Goal: Transaction & Acquisition: Download file/media

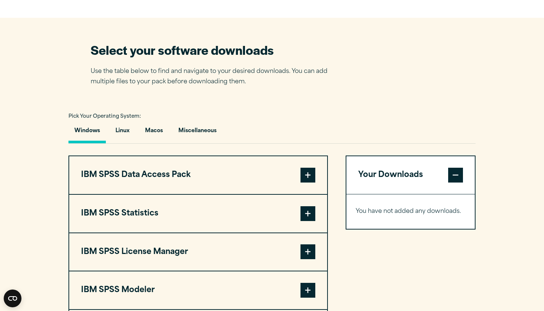
scroll to position [445, 0]
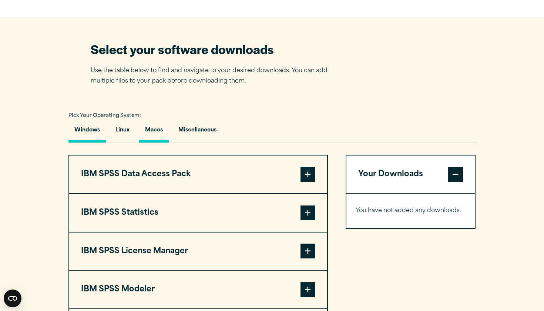
click at [158, 134] on button "Macos" at bounding box center [154, 131] width 30 height 21
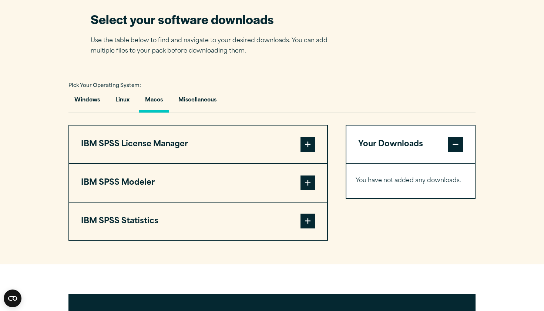
scroll to position [481, 0]
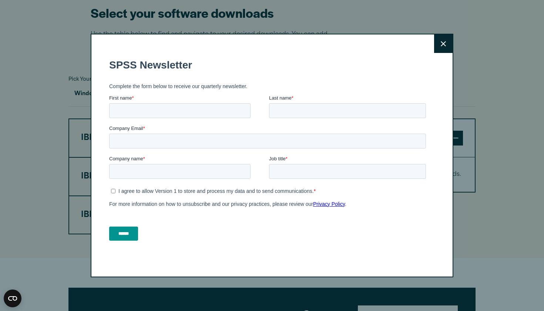
click at [444, 43] on icon at bounding box center [443, 43] width 5 height 5
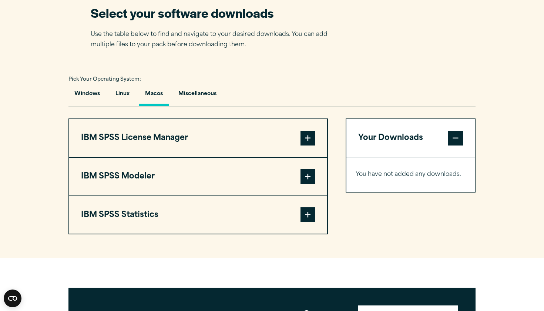
click at [313, 138] on span at bounding box center [308, 138] width 15 height 15
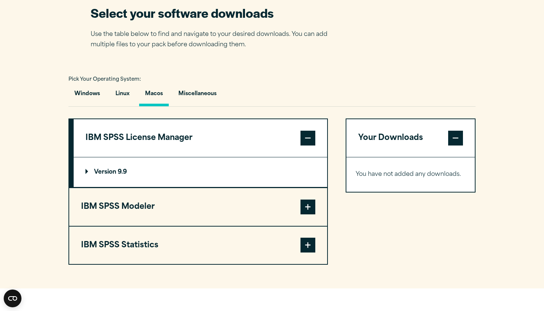
click at [313, 138] on span at bounding box center [308, 138] width 15 height 15
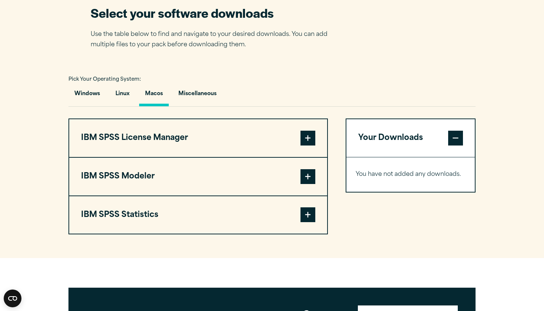
click at [314, 174] on span at bounding box center [308, 176] width 15 height 15
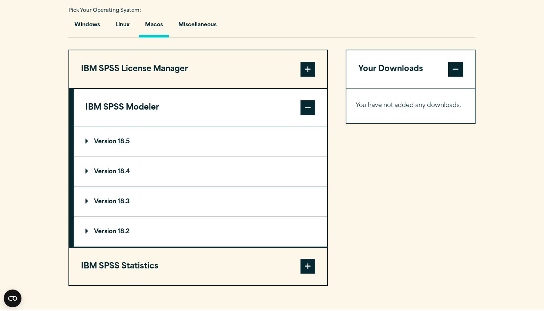
scroll to position [554, 0]
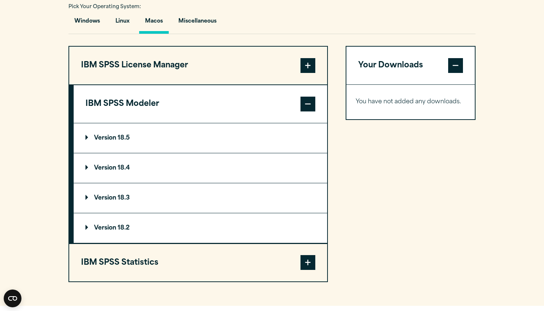
click at [307, 100] on span at bounding box center [308, 104] width 15 height 15
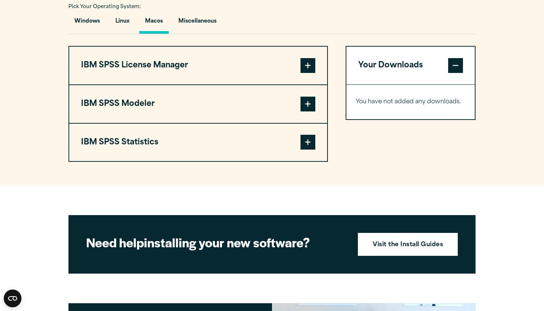
click at [307, 140] on span at bounding box center [308, 142] width 15 height 15
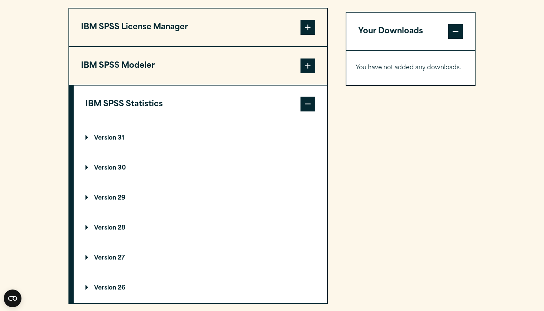
scroll to position [602, 0]
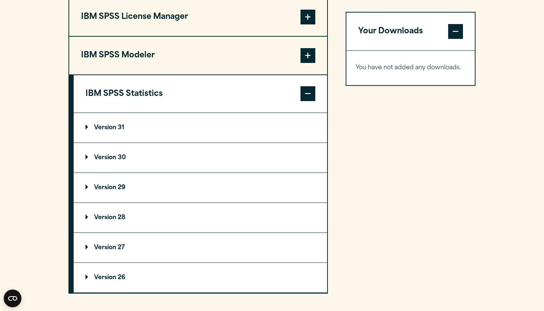
click at [88, 158] on summary "Version 30" at bounding box center [201, 158] width 254 height 30
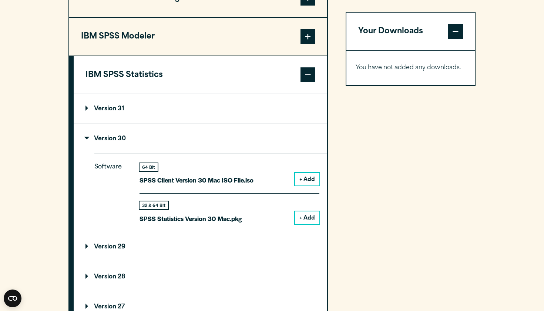
scroll to position [625, 0]
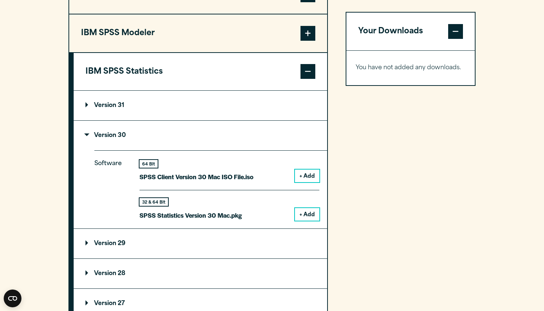
click at [308, 214] on button "+ Add" at bounding box center [307, 214] width 24 height 13
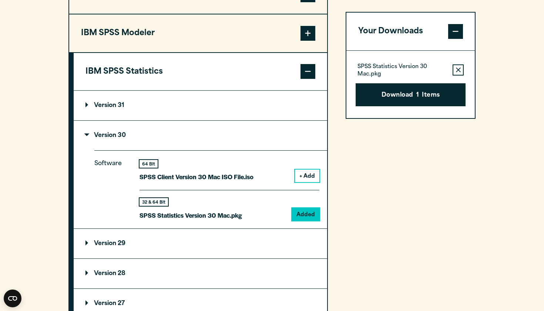
scroll to position [608, 0]
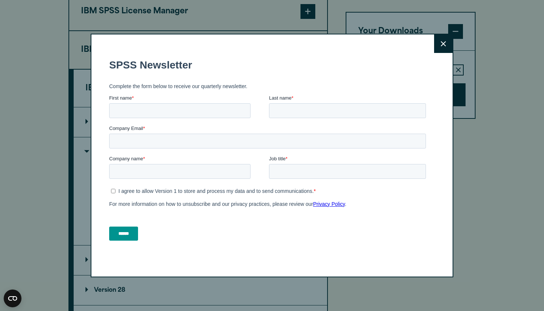
click at [440, 43] on button "Close" at bounding box center [443, 43] width 19 height 19
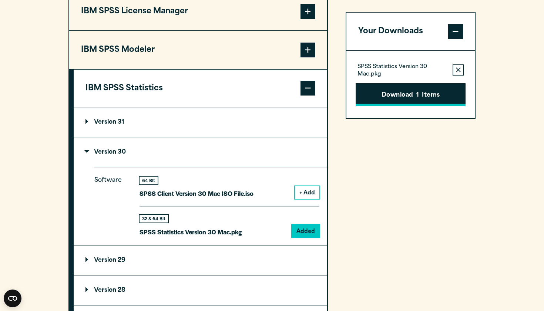
click at [401, 98] on button "Download 1 Items" at bounding box center [411, 94] width 110 height 23
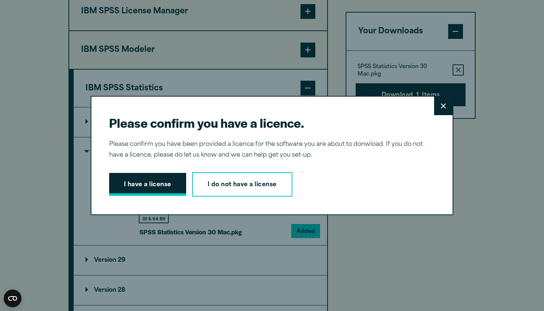
click at [131, 187] on button "I have a license" at bounding box center [147, 184] width 77 height 23
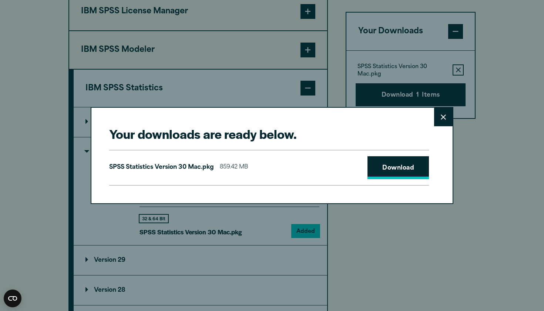
click at [388, 166] on link "Download" at bounding box center [398, 167] width 61 height 23
click at [441, 116] on button "Close" at bounding box center [443, 117] width 19 height 19
